Goal: Submit feedback/report problem

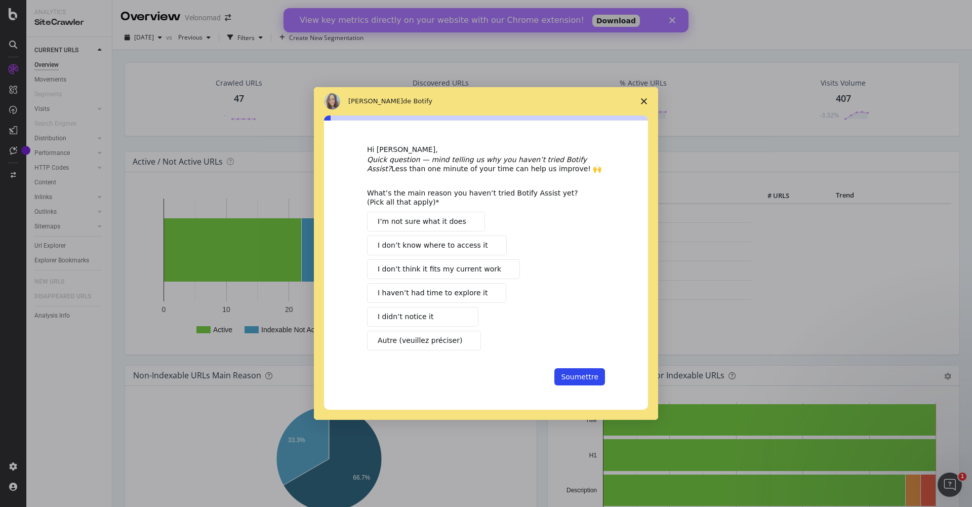
click at [417, 292] on span "I haven’t had time to explore it" at bounding box center [433, 293] width 110 height 11
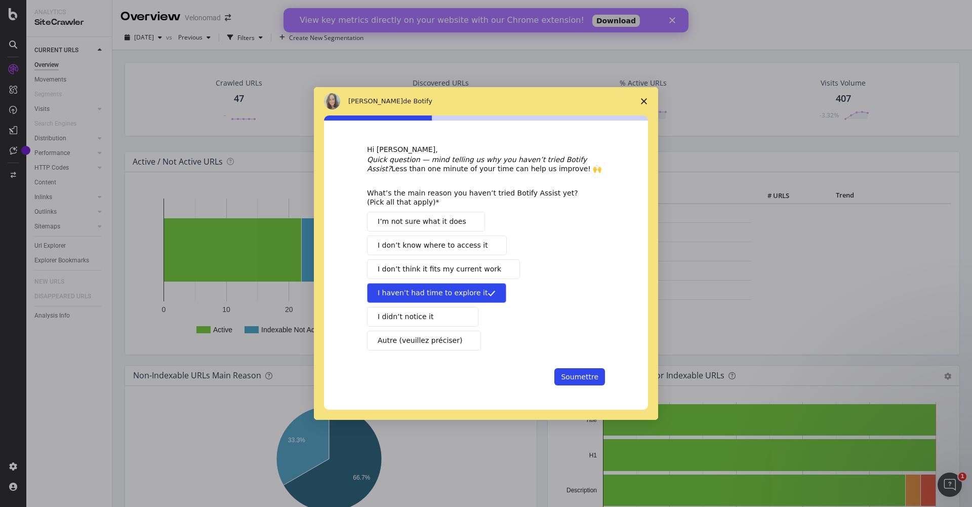
click at [426, 275] on button "I don’t think it fits my current work" at bounding box center [443, 269] width 153 height 20
click at [430, 272] on span "I don’t think it fits my current work" at bounding box center [440, 269] width 124 height 11
click at [433, 223] on span "I’m not sure what it does" at bounding box center [422, 221] width 89 height 11
click at [421, 315] on span "I didn’t notice it" at bounding box center [406, 316] width 56 height 11
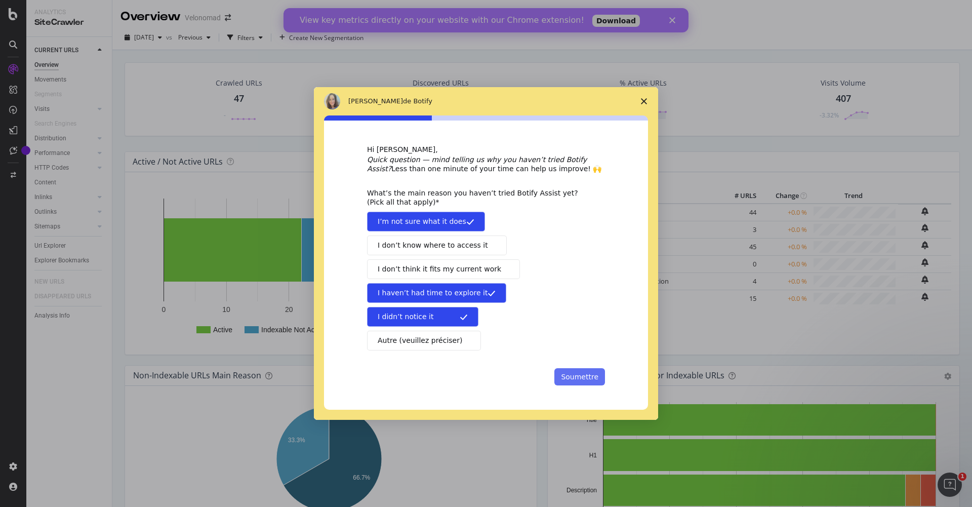
click at [571, 371] on button "Soumettre" at bounding box center [579, 376] width 51 height 17
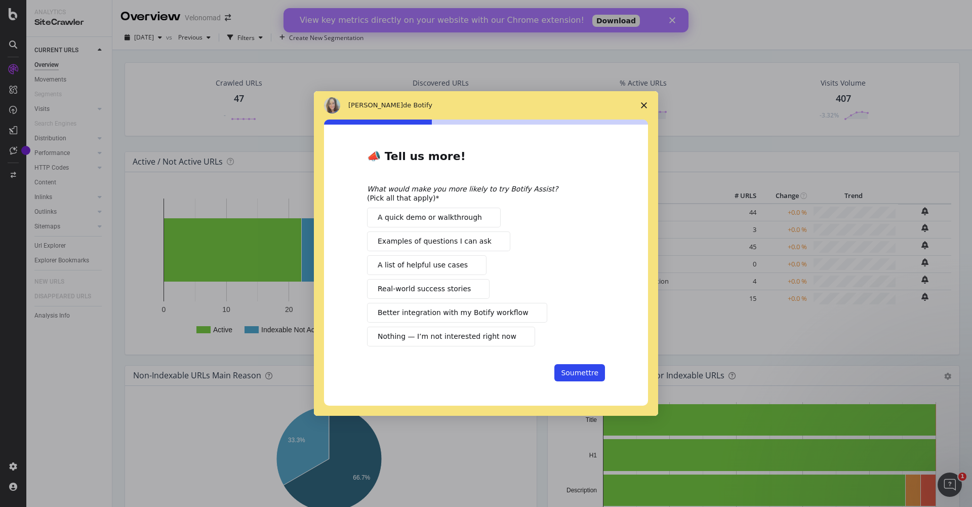
click at [645, 105] on icon "Fermer l'enquête" at bounding box center [644, 105] width 6 height 6
